Goal: Find specific page/section: Find specific page/section

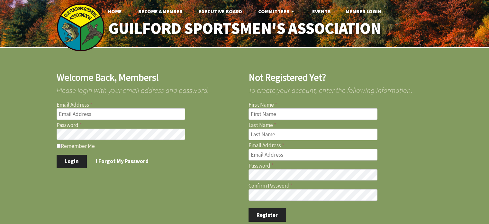
type input "[EMAIL_ADDRESS][DOMAIN_NAME]"
click at [60, 146] on label "Remember Me" at bounding box center [149, 145] width 184 height 6
click at [60, 146] on input "Remember Me" at bounding box center [59, 145] width 4 height 4
checkbox input "true"
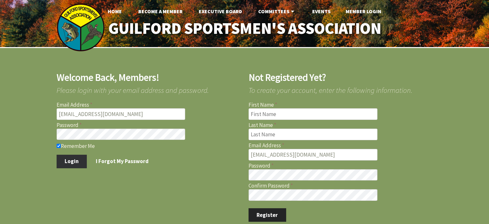
click at [69, 158] on button "Login" at bounding box center [72, 161] width 31 height 14
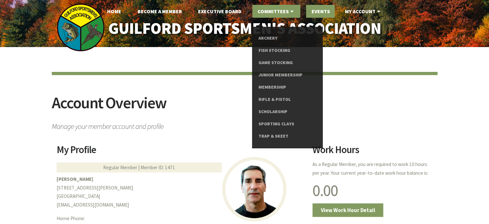
click at [321, 10] on link "Events" at bounding box center [320, 11] width 29 height 13
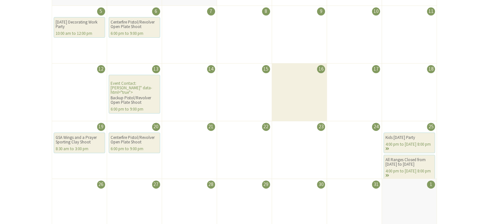
scroll to position [225, 0]
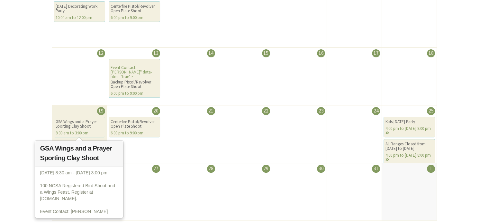
click at [77, 123] on div "GSA Wings and a Prayer Sporting Clay Shoot" at bounding box center [80, 123] width 48 height 9
click at [80, 122] on div "GSA Wings and a Prayer Sporting Clay Shoot" at bounding box center [80, 123] width 48 height 9
